Goal: Information Seeking & Learning: Learn about a topic

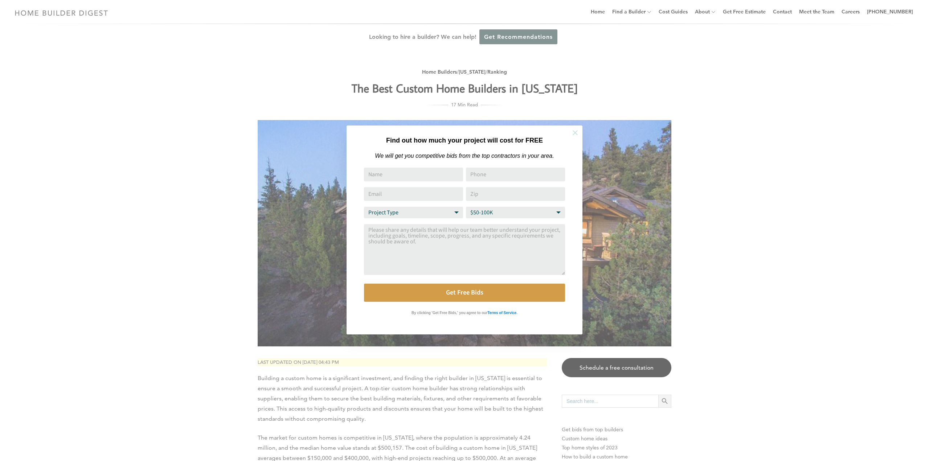
click at [575, 132] on icon at bounding box center [574, 132] width 5 height 5
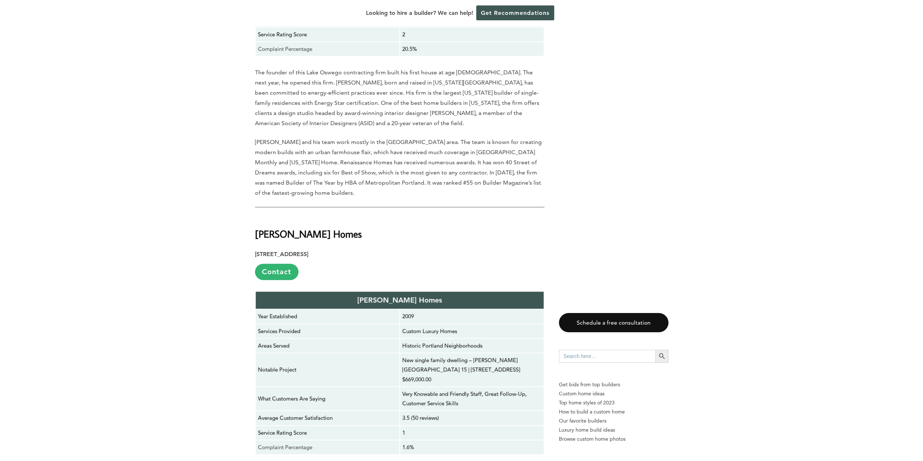
scroll to position [5805, 0]
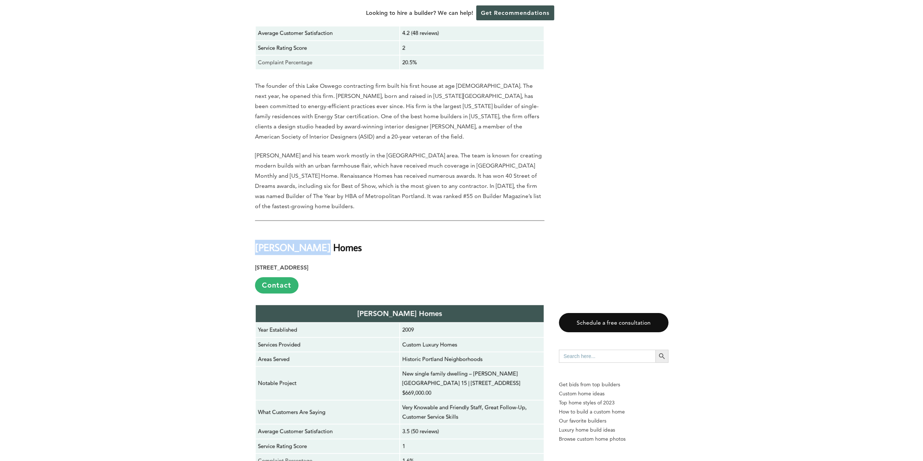
drag, startPoint x: 319, startPoint y: 132, endPoint x: 257, endPoint y: 133, distance: 61.3
click at [257, 230] on h2 "[PERSON_NAME] Homes" at bounding box center [400, 242] width 290 height 25
copy strong "[PERSON_NAME] Homes"
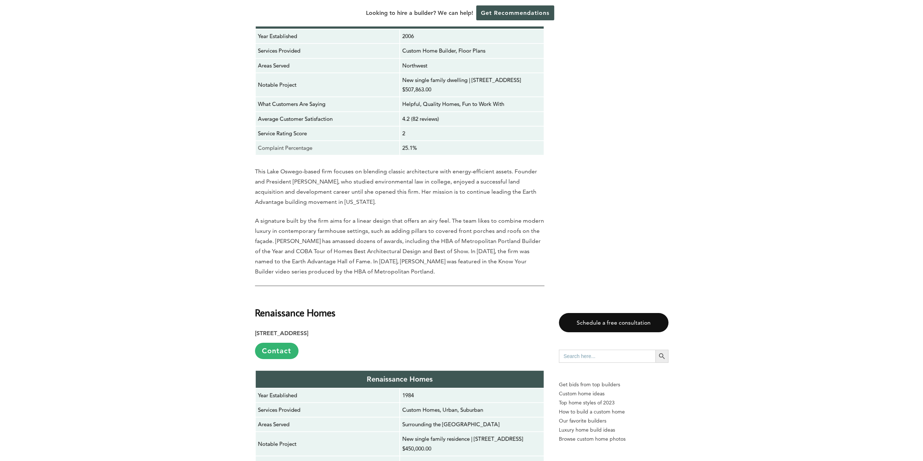
scroll to position [5333, 0]
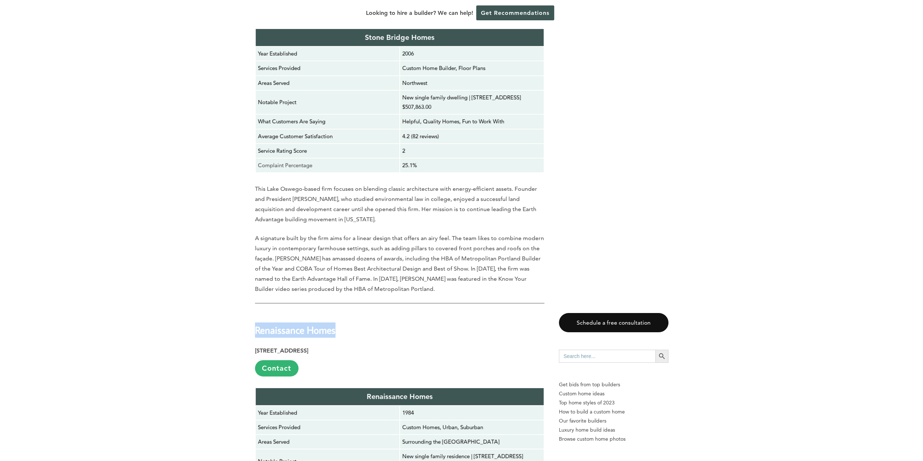
drag, startPoint x: 338, startPoint y: 209, endPoint x: 257, endPoint y: 209, distance: 81.3
click at [257, 312] on h2 "Renaissance Homes" at bounding box center [400, 324] width 290 height 25
copy strong "Renaissance Homes"
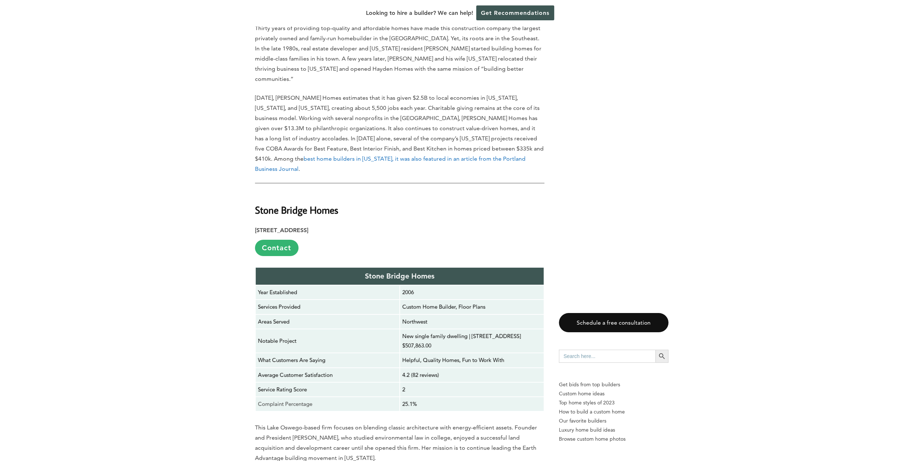
scroll to position [5079, 0]
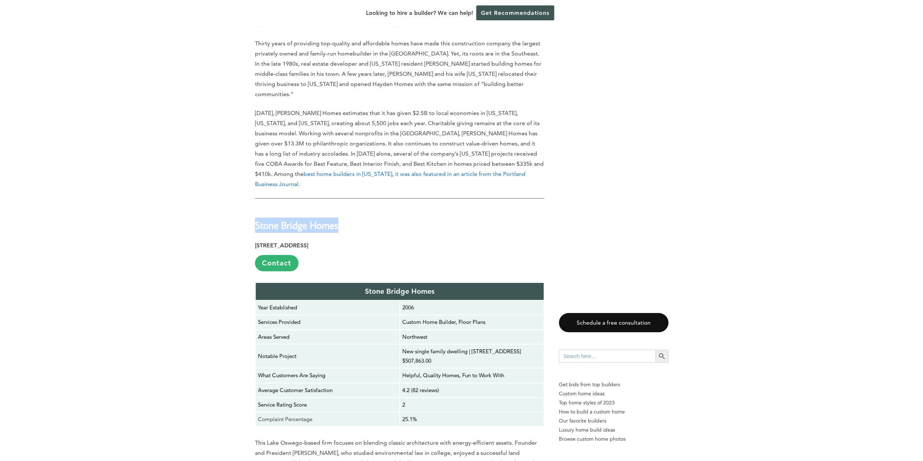
drag, startPoint x: 340, startPoint y: 93, endPoint x: 254, endPoint y: 99, distance: 86.2
copy strong "Stone Bridge Homes"
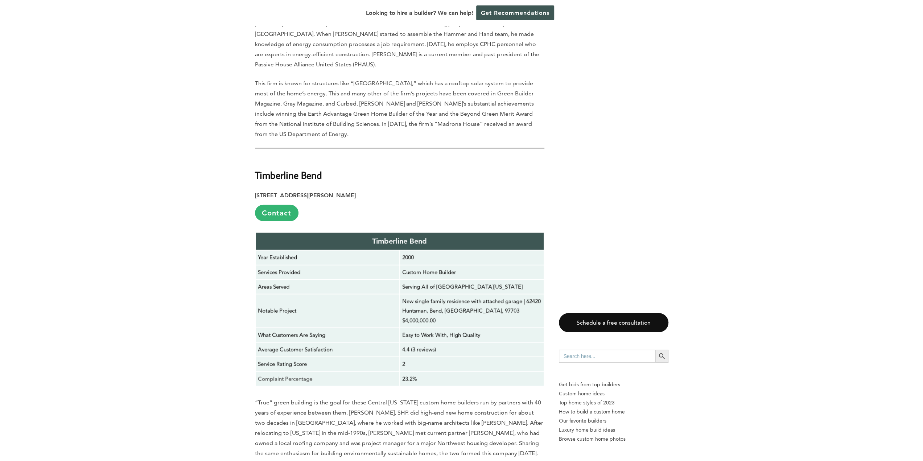
scroll to position [4208, 0]
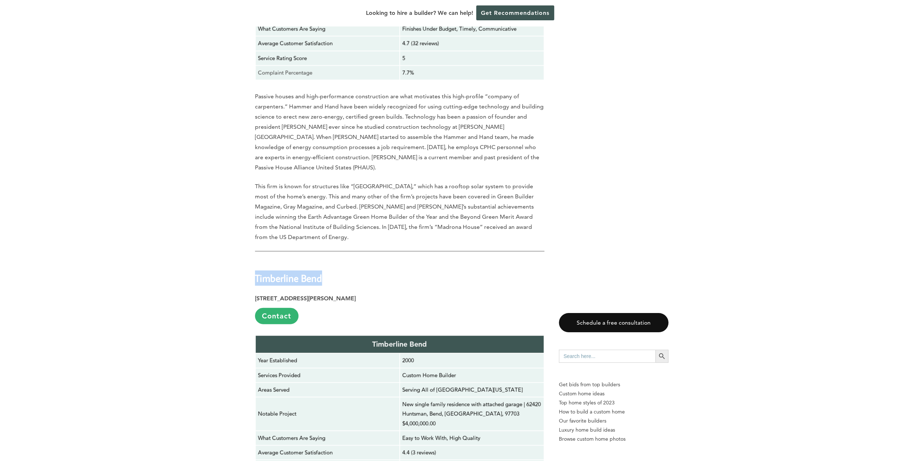
drag, startPoint x: 323, startPoint y: 172, endPoint x: 255, endPoint y: 173, distance: 68.2
click at [255, 260] on h2 "Timberline Bend" at bounding box center [400, 272] width 290 height 25
copy strong "Timberline Bend"
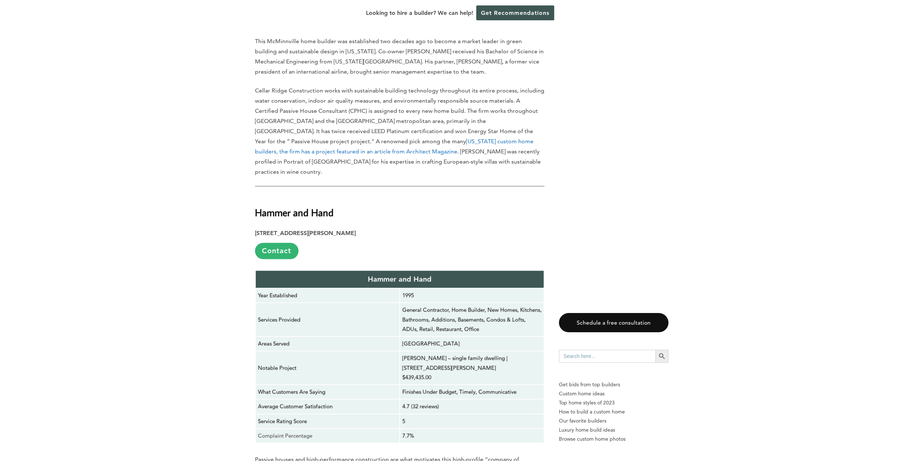
scroll to position [3846, 0]
drag, startPoint x: 333, startPoint y: 132, endPoint x: 257, endPoint y: 133, distance: 76.2
click at [257, 206] on strong "Hammer and Hand" at bounding box center [294, 212] width 79 height 13
copy strong "Hammer and Hand"
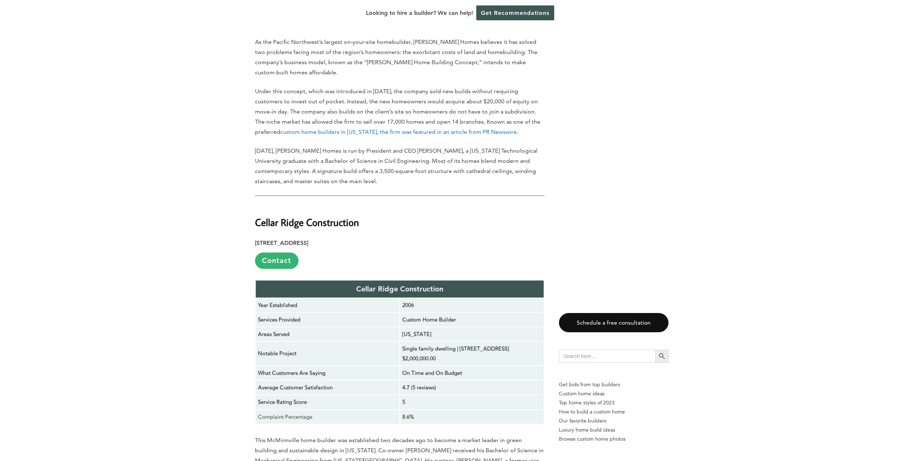
scroll to position [3446, 0]
drag, startPoint x: 362, startPoint y: 141, endPoint x: 257, endPoint y: 137, distance: 105.3
click at [257, 205] on h2 "Cellar Ridge Construction" at bounding box center [400, 217] width 290 height 25
copy strong "Cellar Ridge Construction"
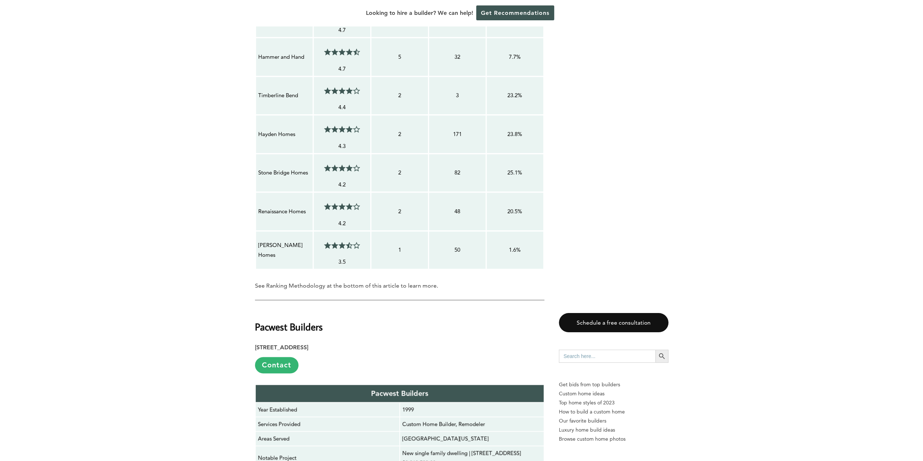
scroll to position [834, 0]
